Goal: Task Accomplishment & Management: Use online tool/utility

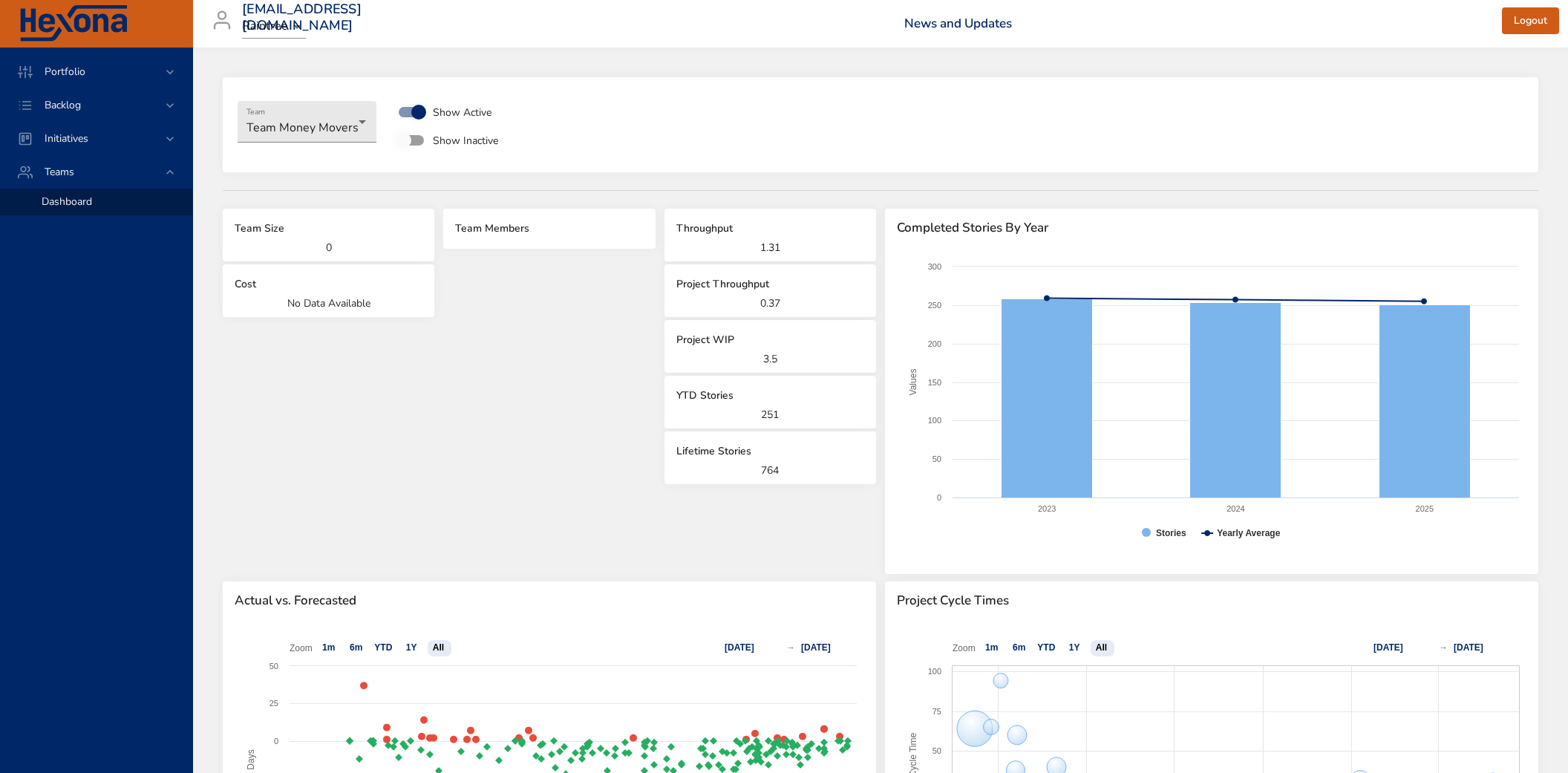
select select "***"
click at [67, 69] on span "Portfolio" at bounding box center [65, 72] width 65 height 15
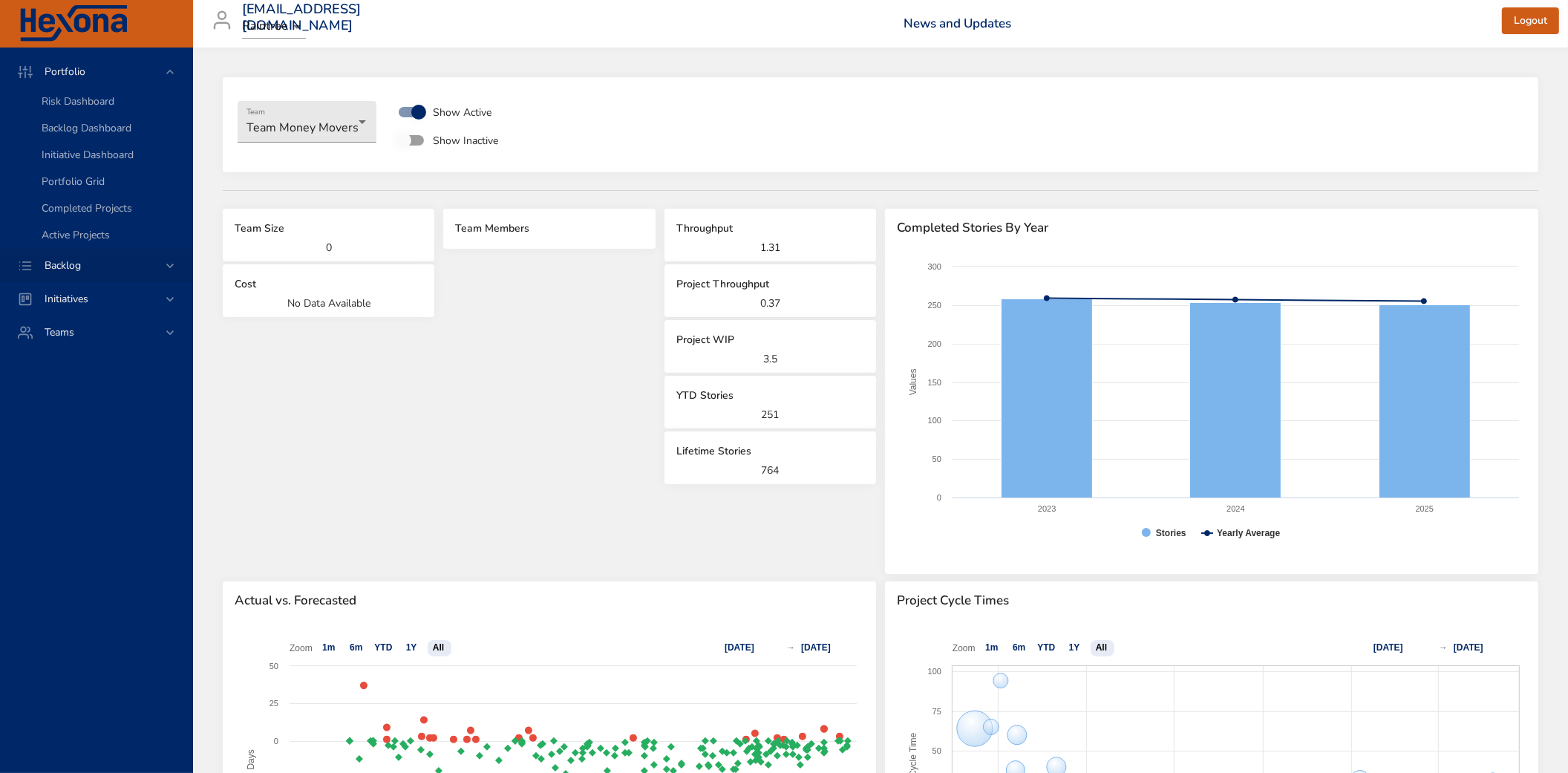
click at [60, 263] on span "Backlog" at bounding box center [63, 265] width 60 height 15
click at [68, 129] on span "Backlog Details" at bounding box center [77, 135] width 72 height 15
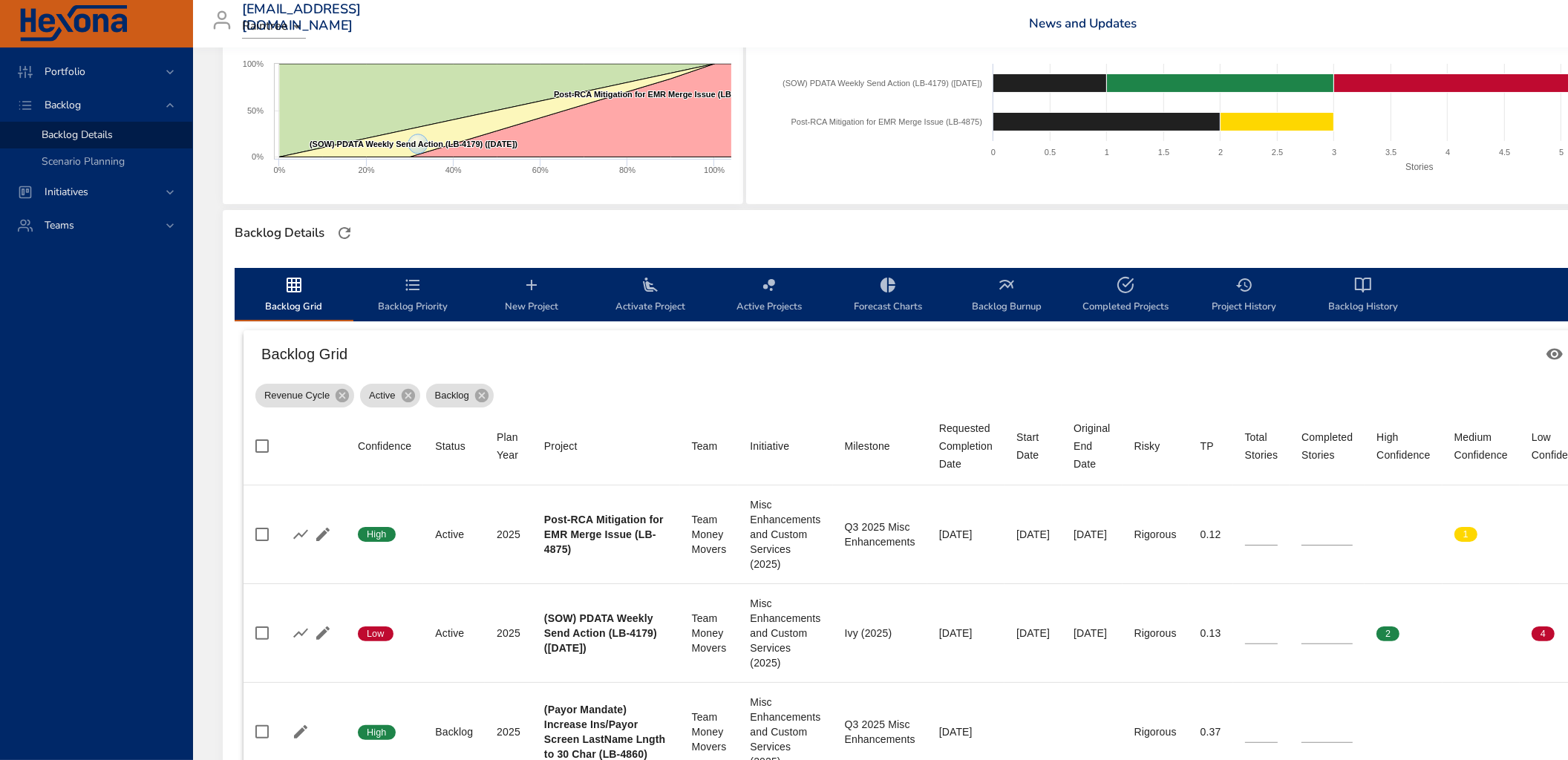
scroll to position [247, 0]
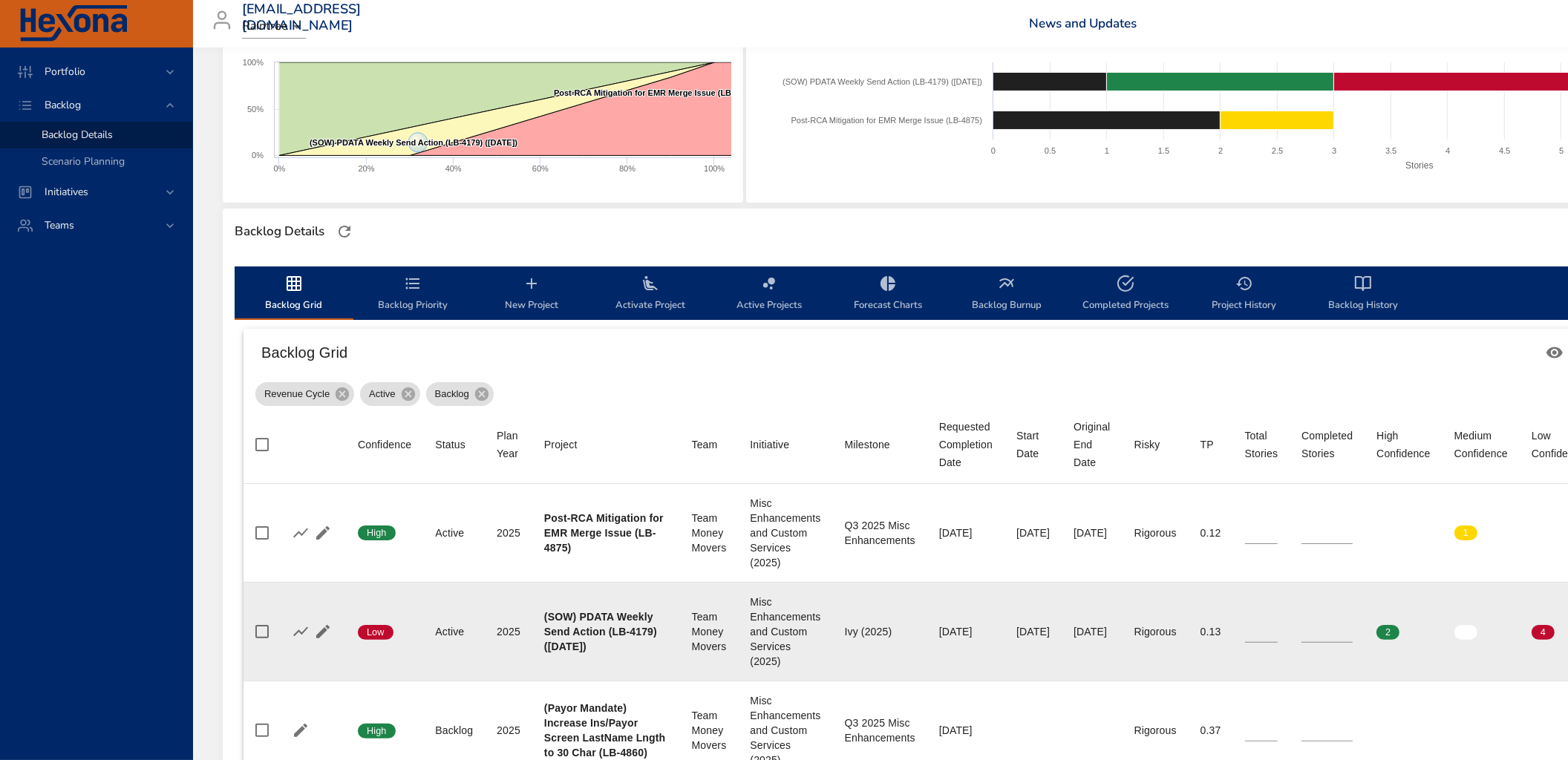
type input "*"
click at [1353, 623] on input "*" at bounding box center [1327, 631] width 51 height 22
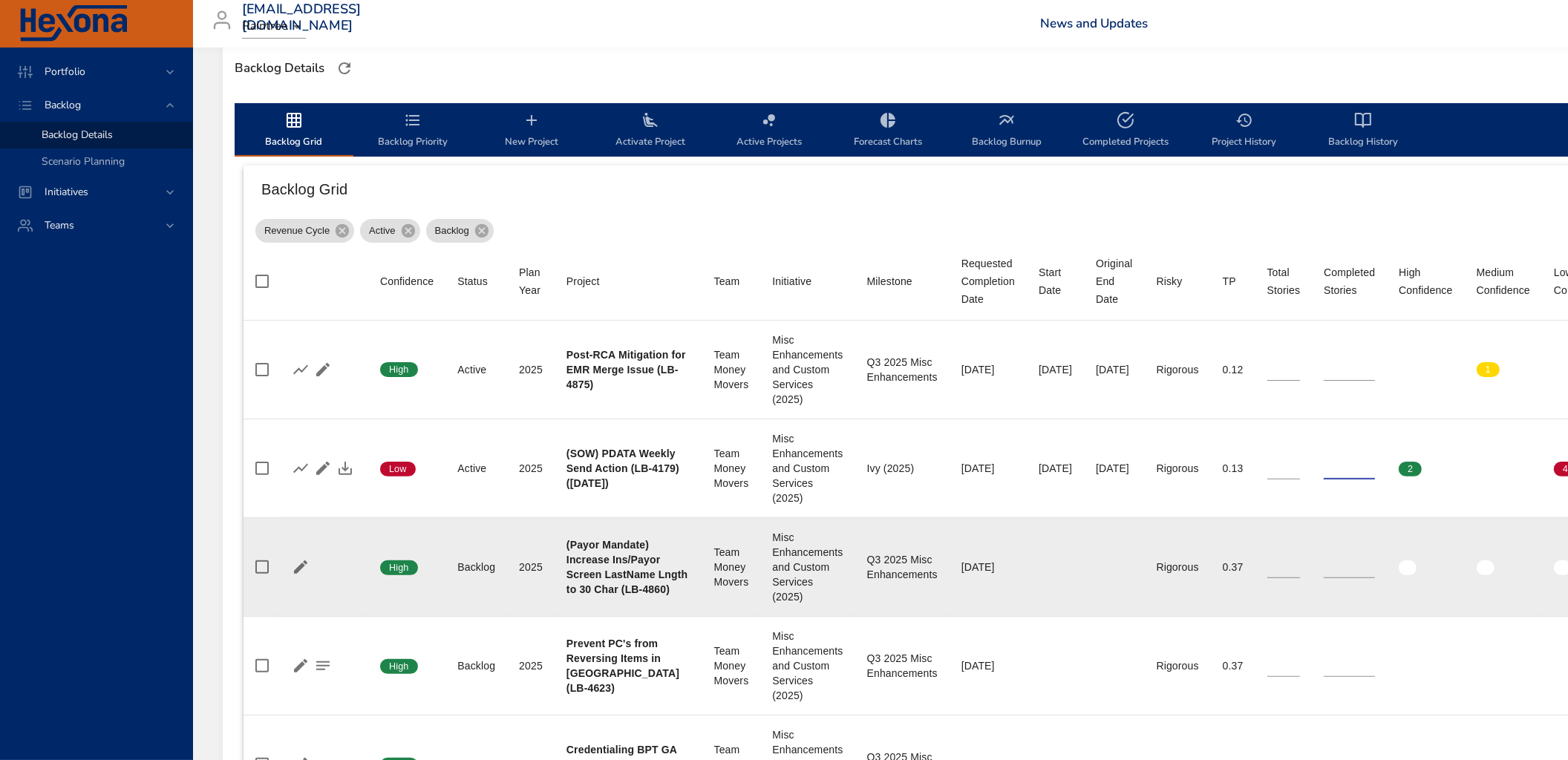
scroll to position [411, 0]
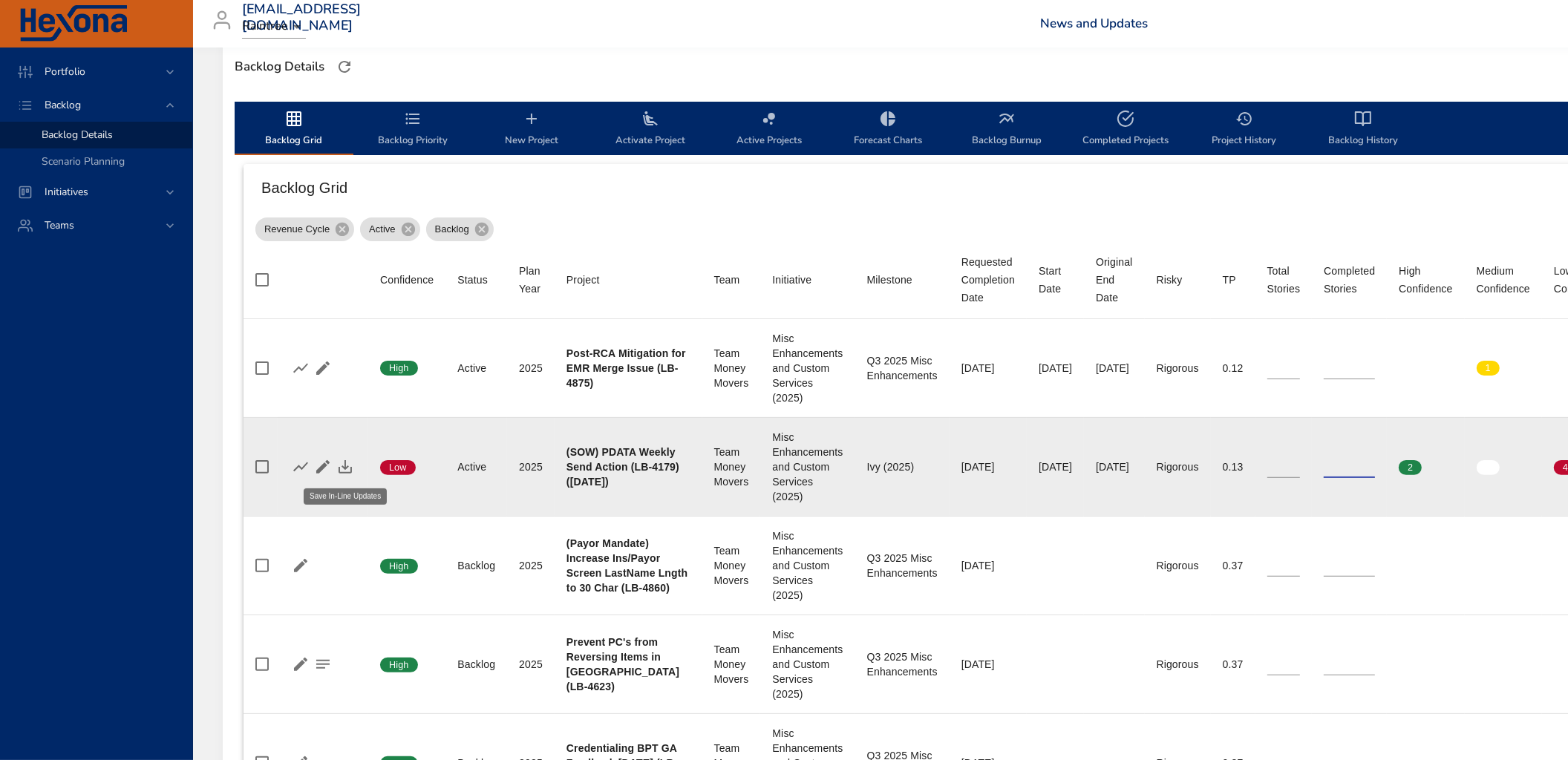
click at [345, 472] on icon "button" at bounding box center [346, 467] width 14 height 14
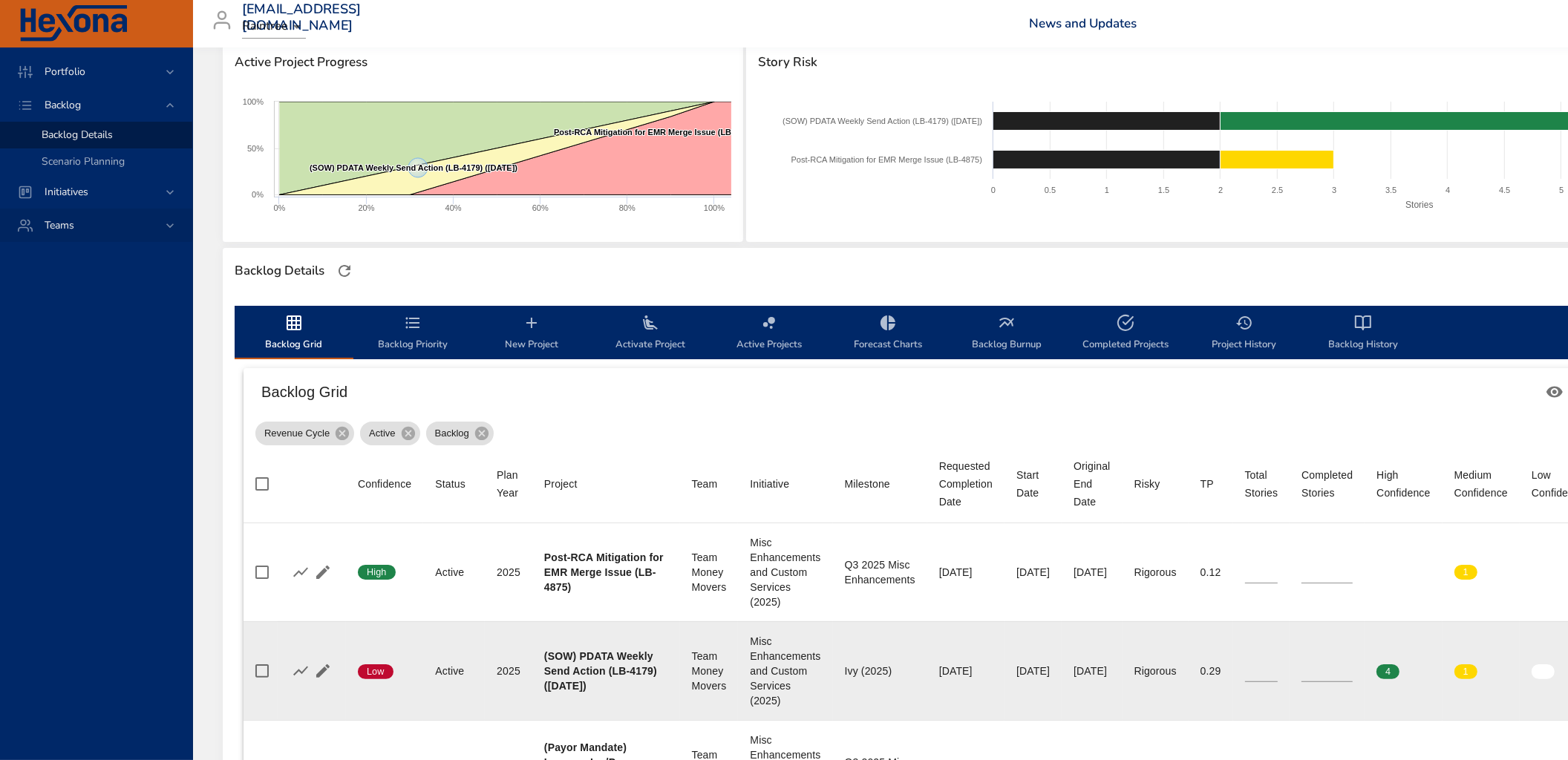
scroll to position [82, 0]
